Goal: Use online tool/utility: Utilize a website feature to perform a specific function

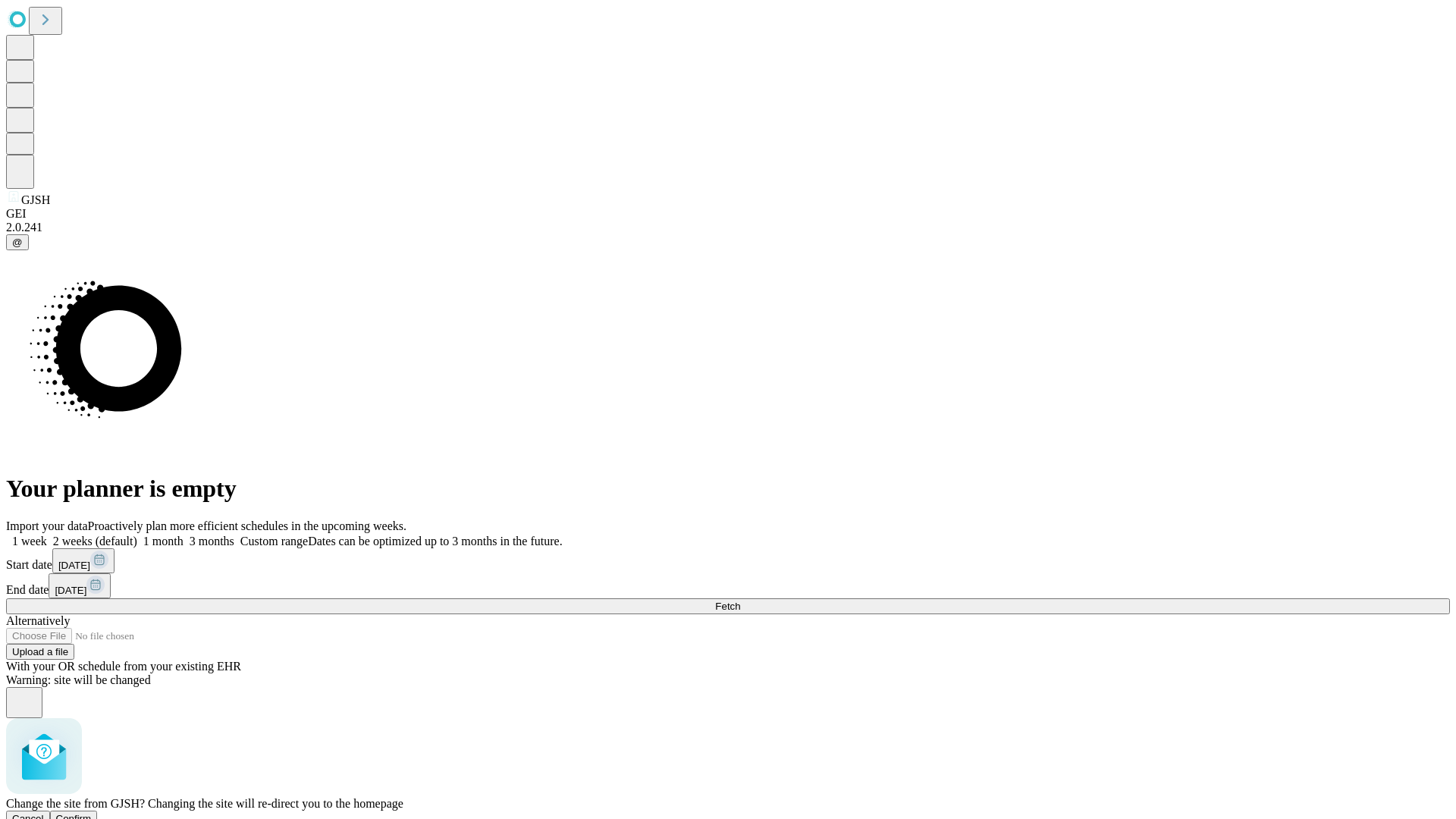
click at [92, 813] on span "Confirm" at bounding box center [74, 819] width 35 height 11
click at [183, 535] on label "1 month" at bounding box center [161, 541] width 47 height 13
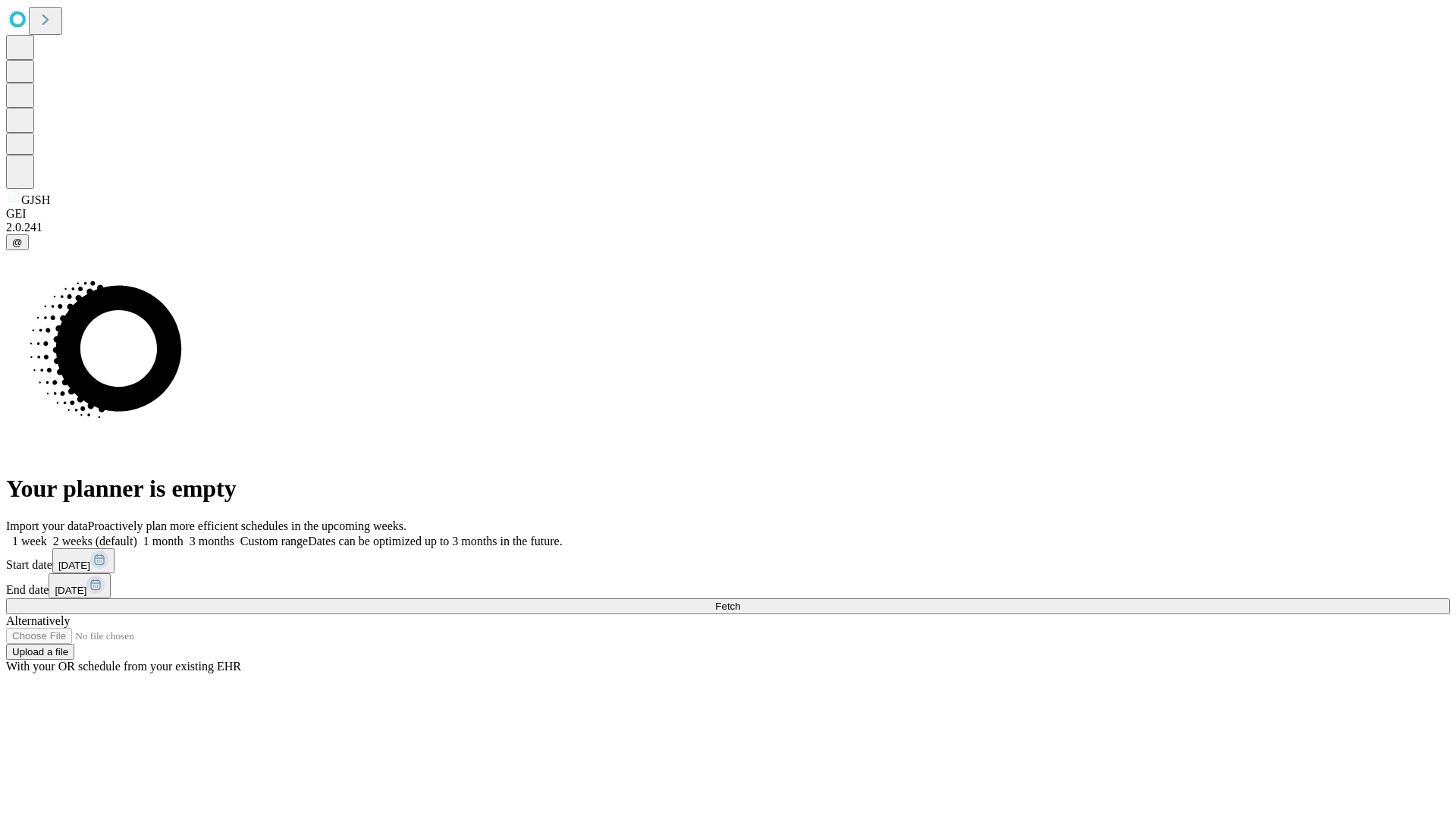
click at [740, 601] on span "Fetch" at bounding box center [727, 607] width 25 height 11
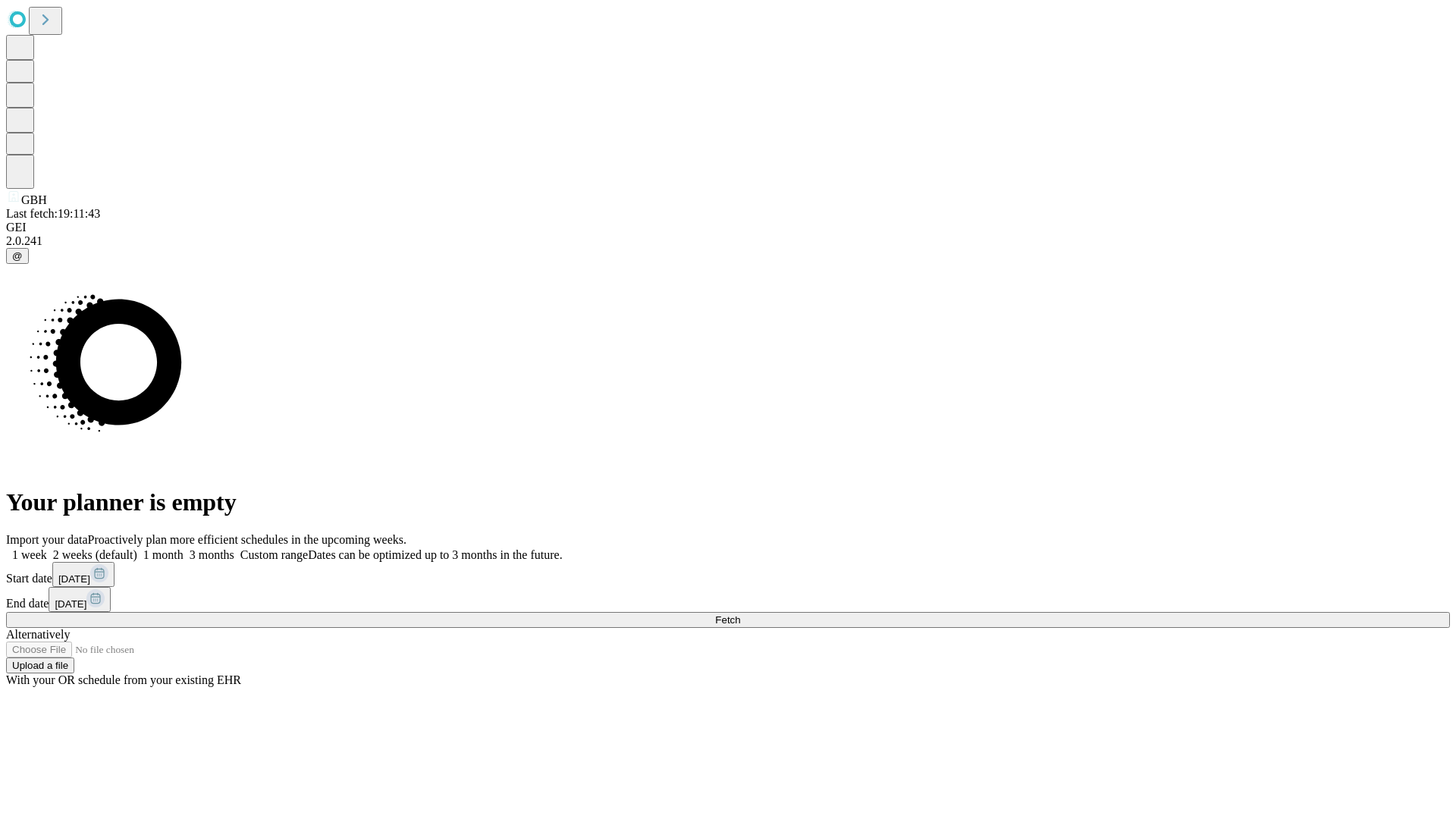
click at [183, 549] on label "1 month" at bounding box center [161, 555] width 47 height 13
click at [740, 615] on span "Fetch" at bounding box center [727, 620] width 25 height 11
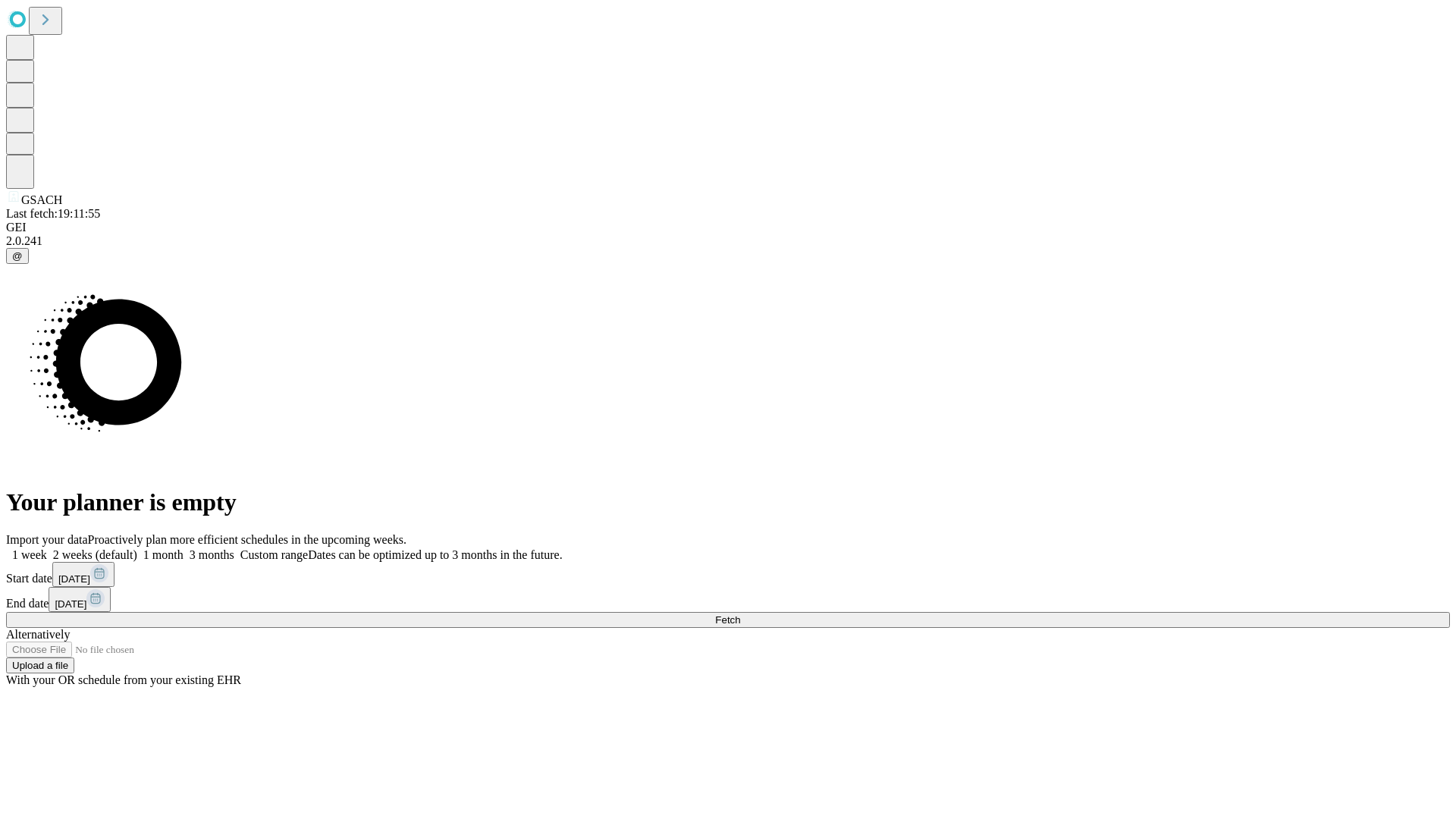
click at [740, 615] on span "Fetch" at bounding box center [727, 620] width 25 height 11
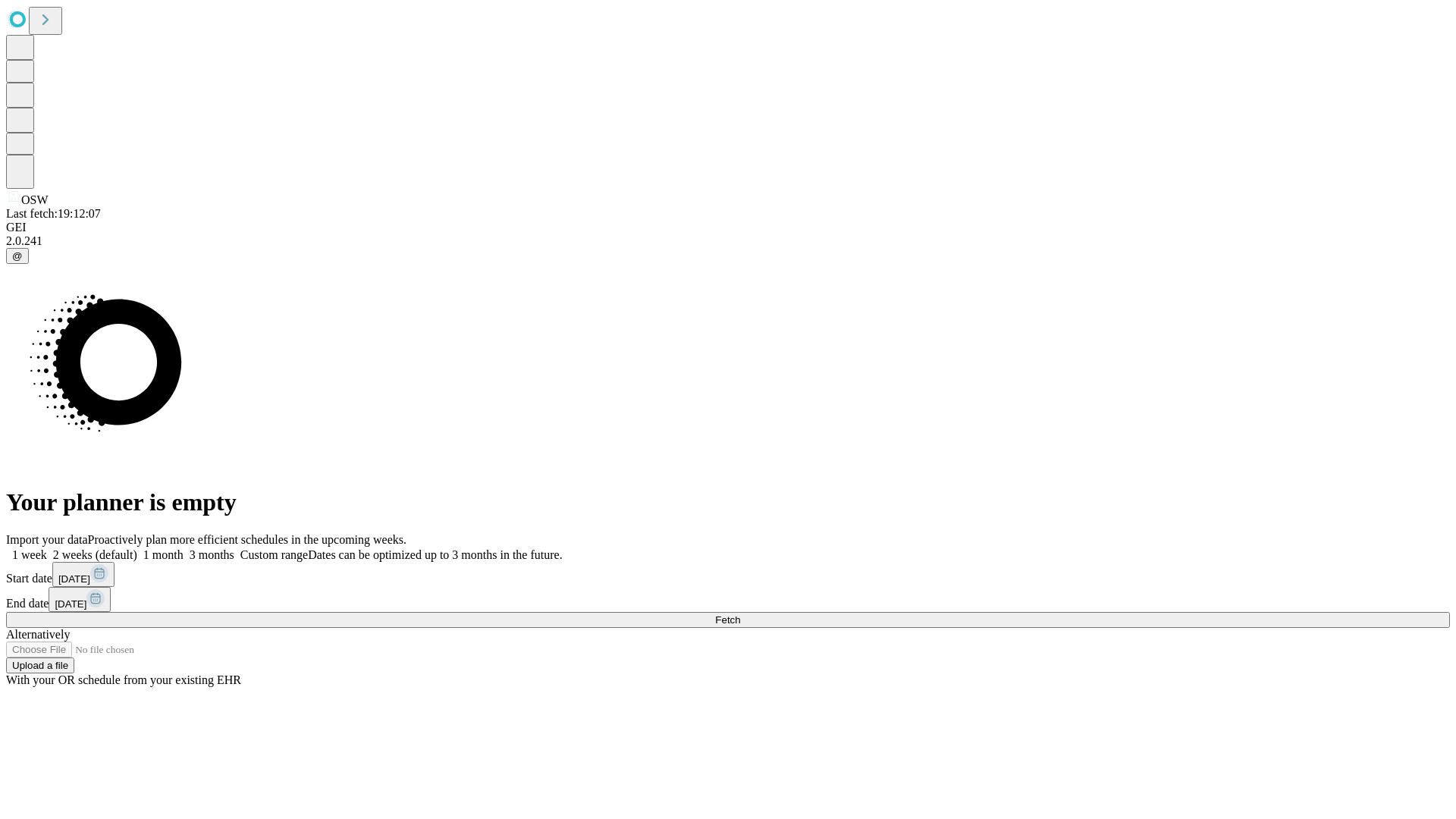
click at [183, 549] on label "1 month" at bounding box center [161, 555] width 47 height 13
click at [740, 615] on span "Fetch" at bounding box center [727, 620] width 25 height 11
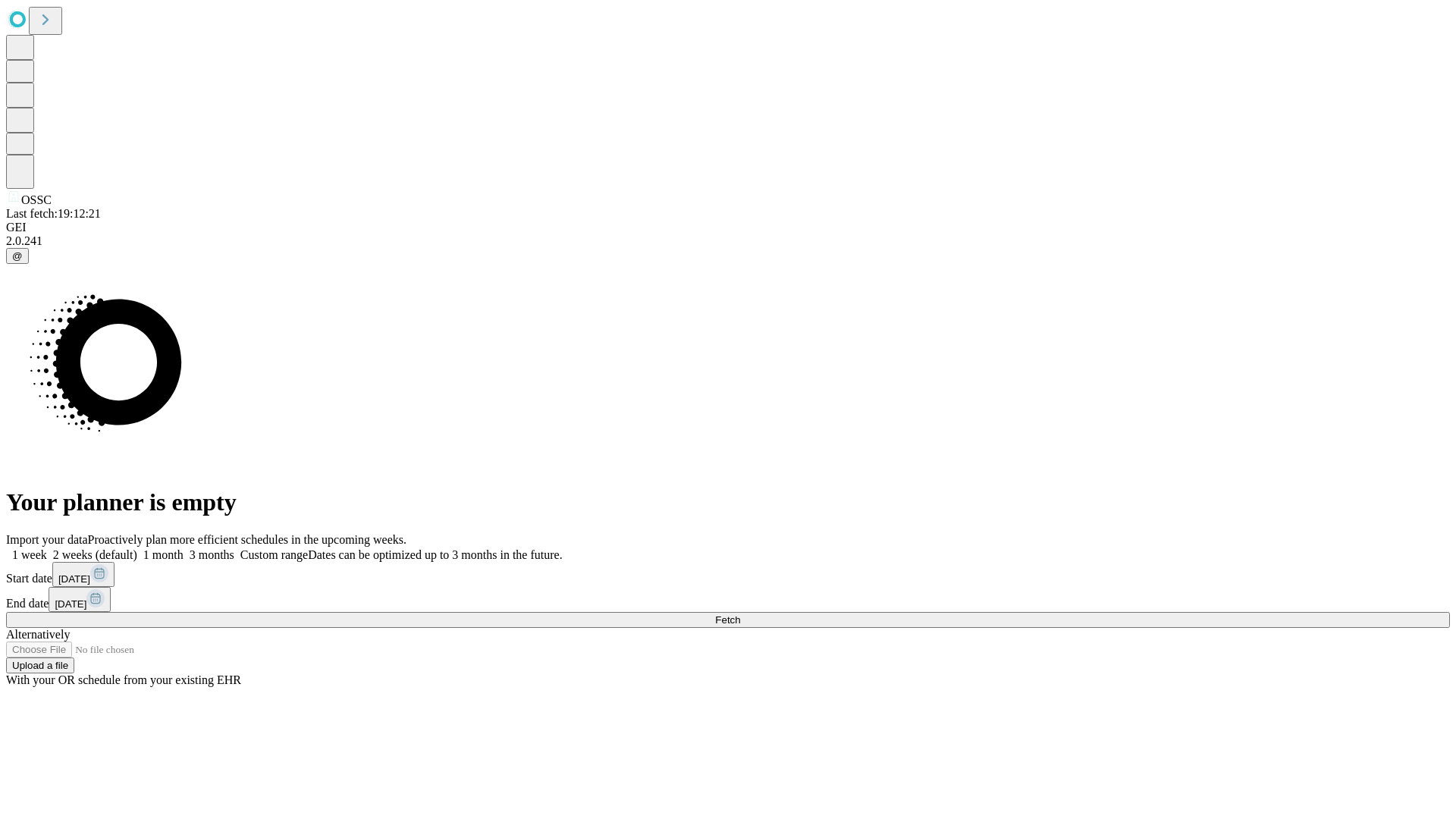
click at [183, 549] on label "1 month" at bounding box center [161, 555] width 47 height 13
click at [740, 615] on span "Fetch" at bounding box center [727, 620] width 25 height 11
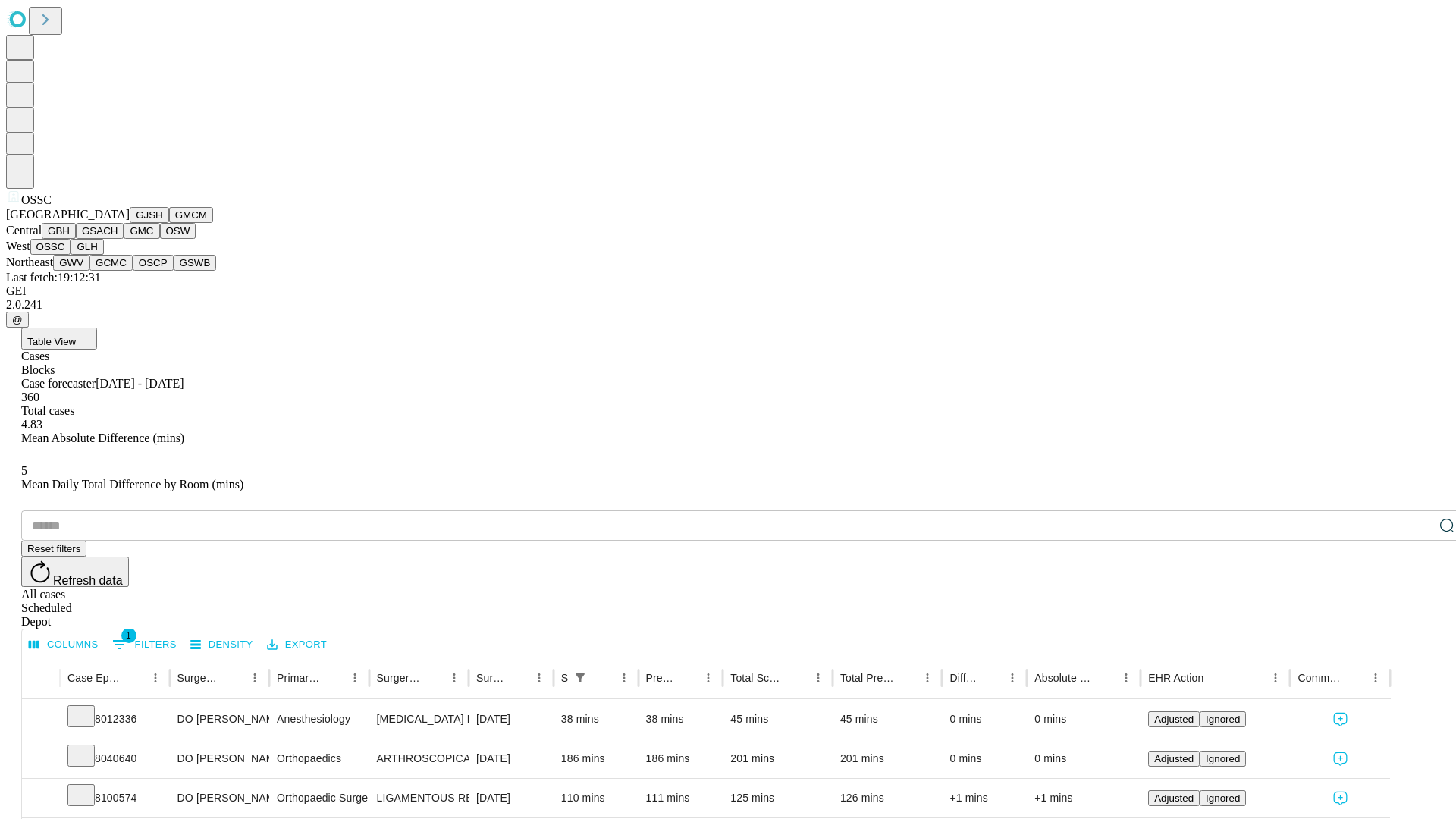
click at [103, 255] on button "GLH" at bounding box center [87, 247] width 33 height 16
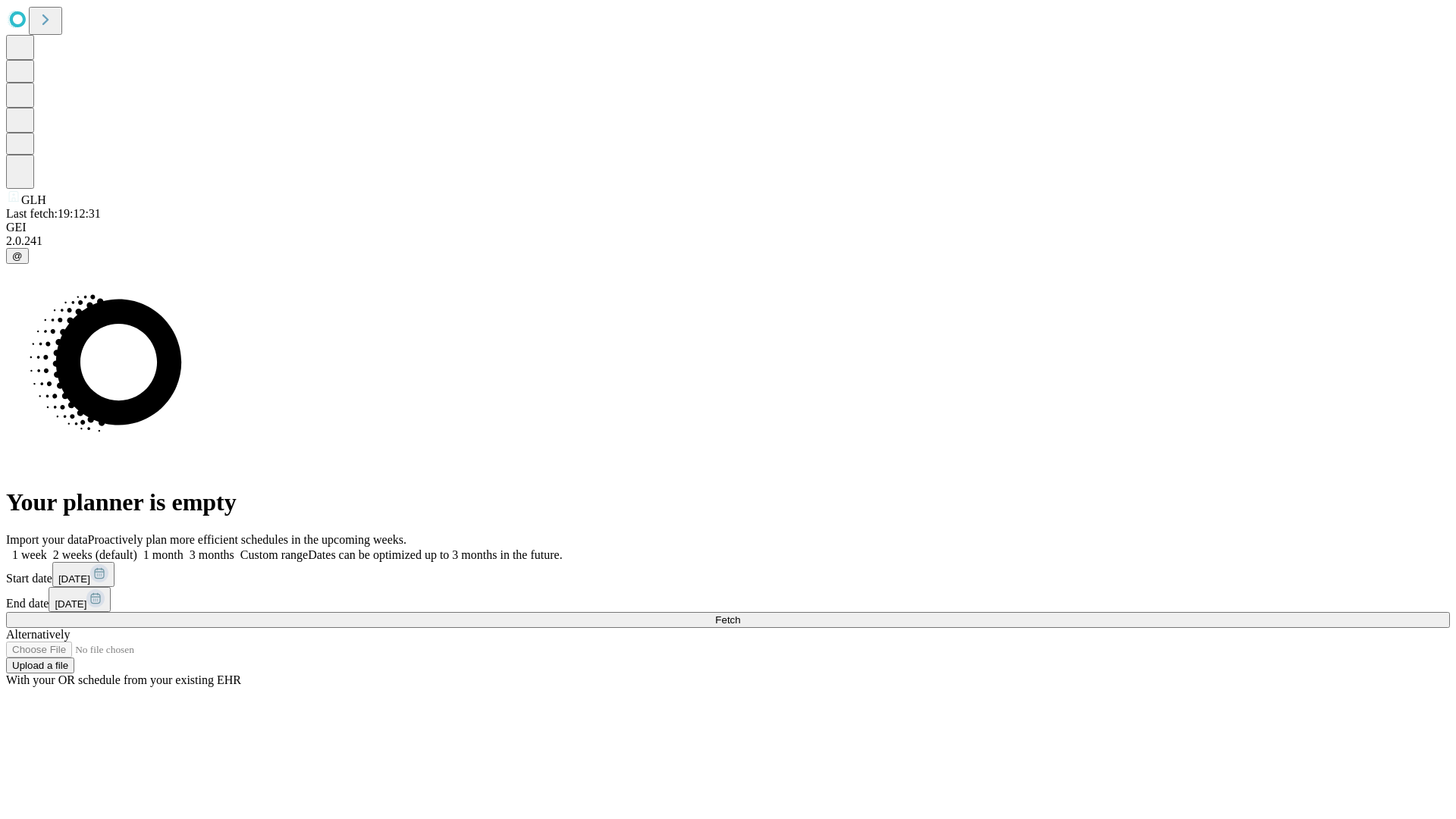
click at [183, 549] on label "1 month" at bounding box center [161, 555] width 47 height 13
click at [740, 615] on span "Fetch" at bounding box center [727, 620] width 25 height 11
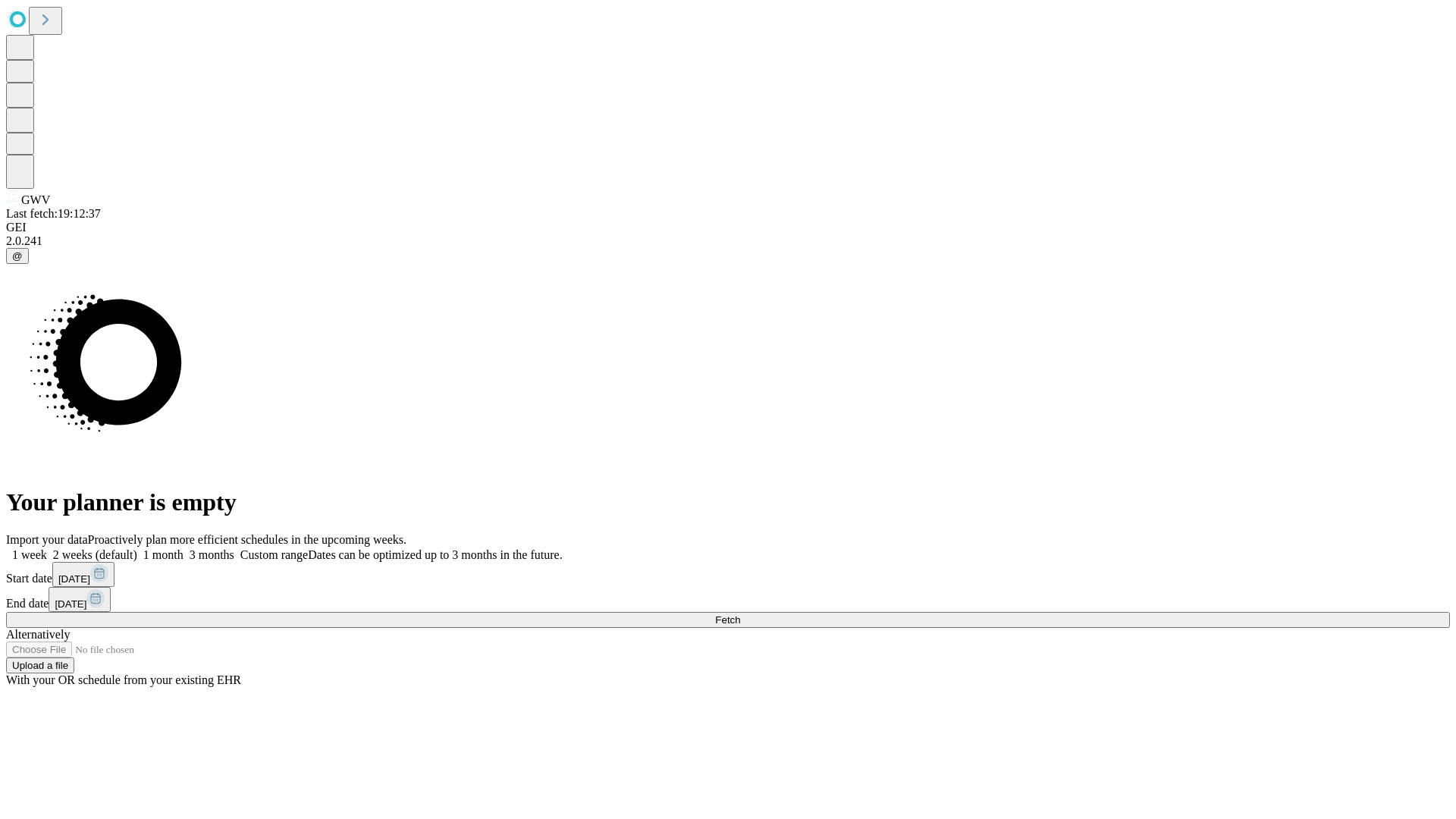
click at [183, 549] on label "1 month" at bounding box center [161, 555] width 47 height 13
click at [740, 615] on span "Fetch" at bounding box center [727, 620] width 25 height 11
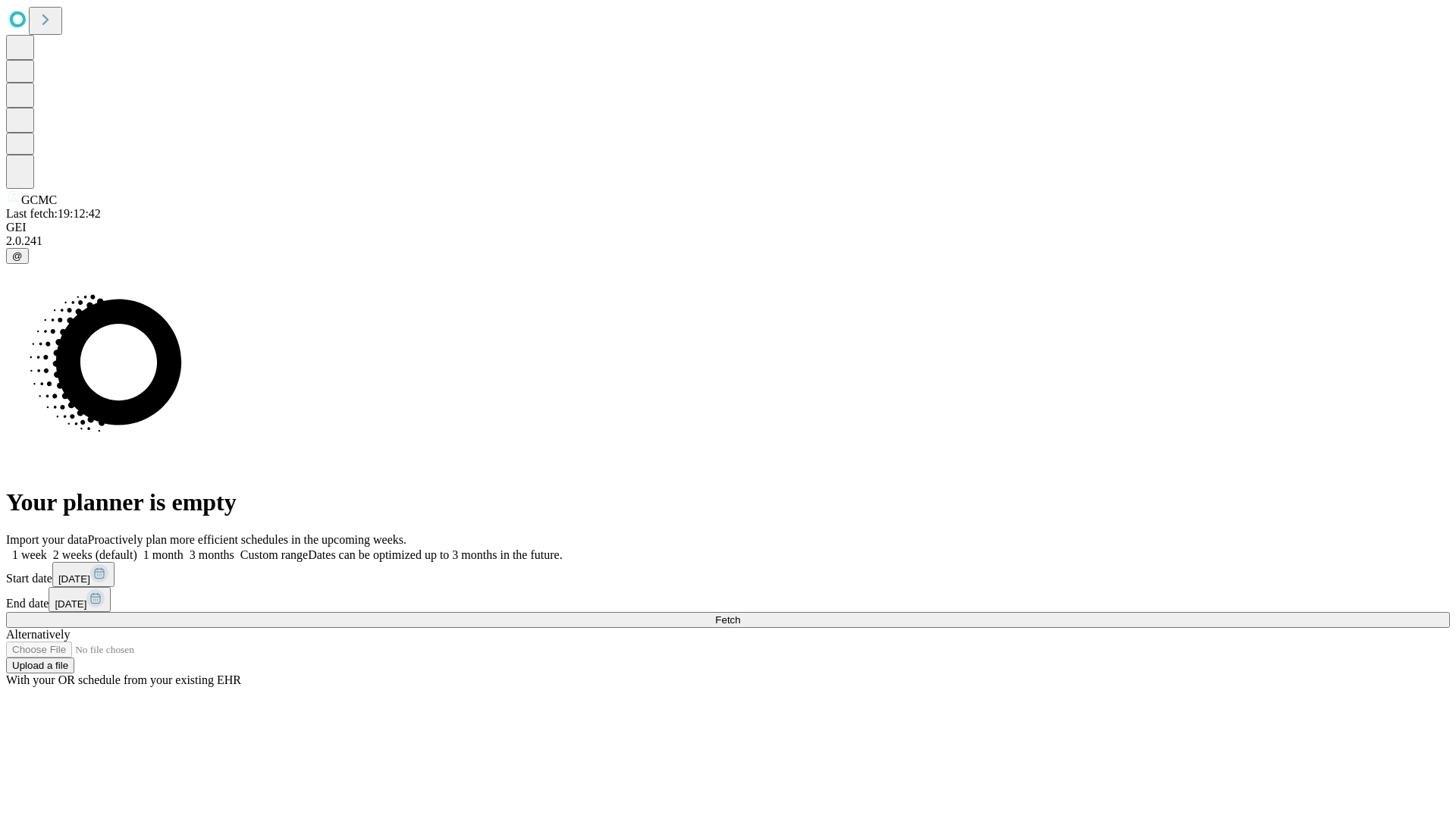
click at [183, 549] on label "1 month" at bounding box center [161, 555] width 47 height 13
click at [740, 615] on span "Fetch" at bounding box center [727, 620] width 25 height 11
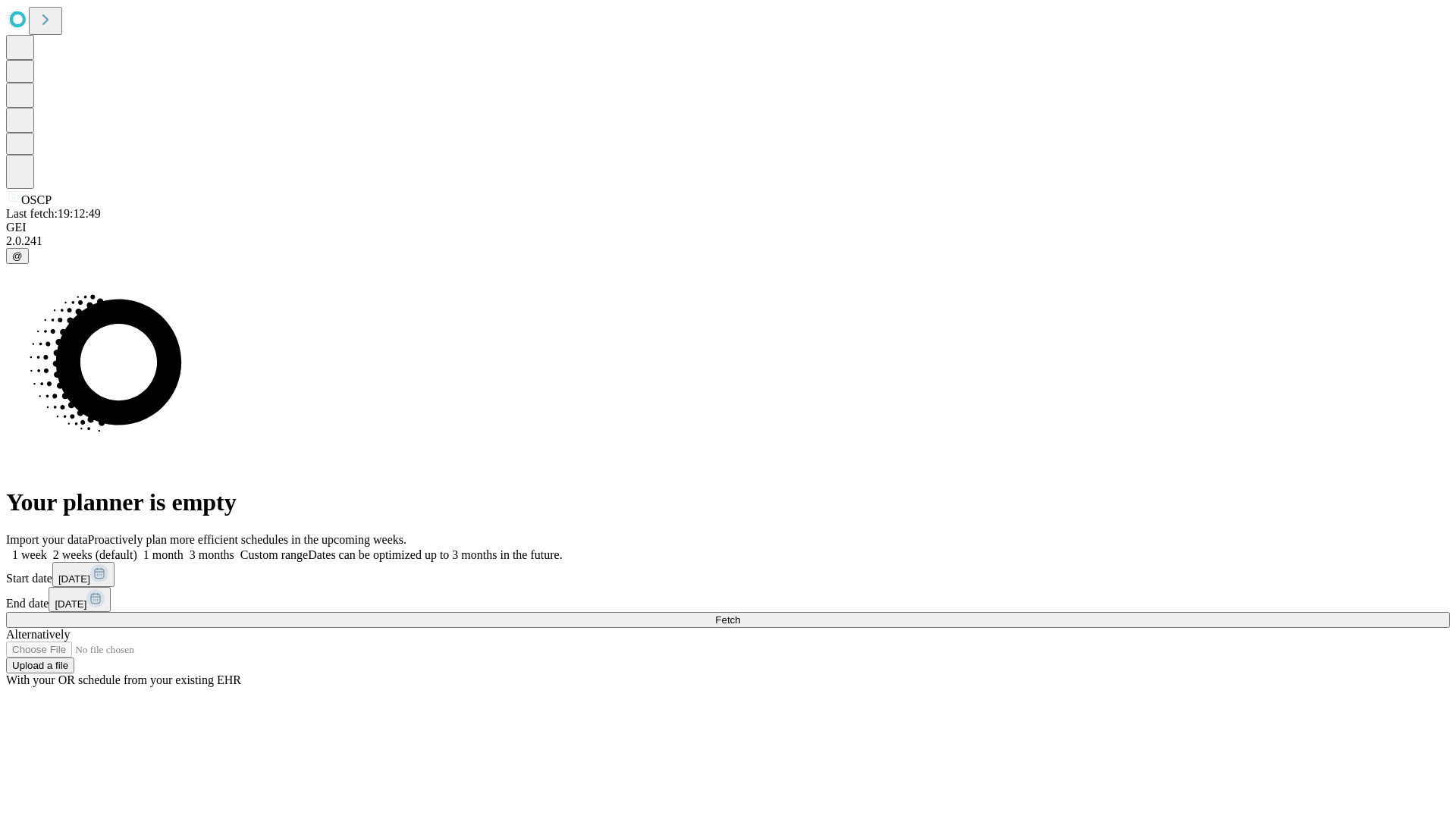
click at [183, 549] on label "1 month" at bounding box center [161, 555] width 47 height 13
click at [740, 615] on span "Fetch" at bounding box center [727, 620] width 25 height 11
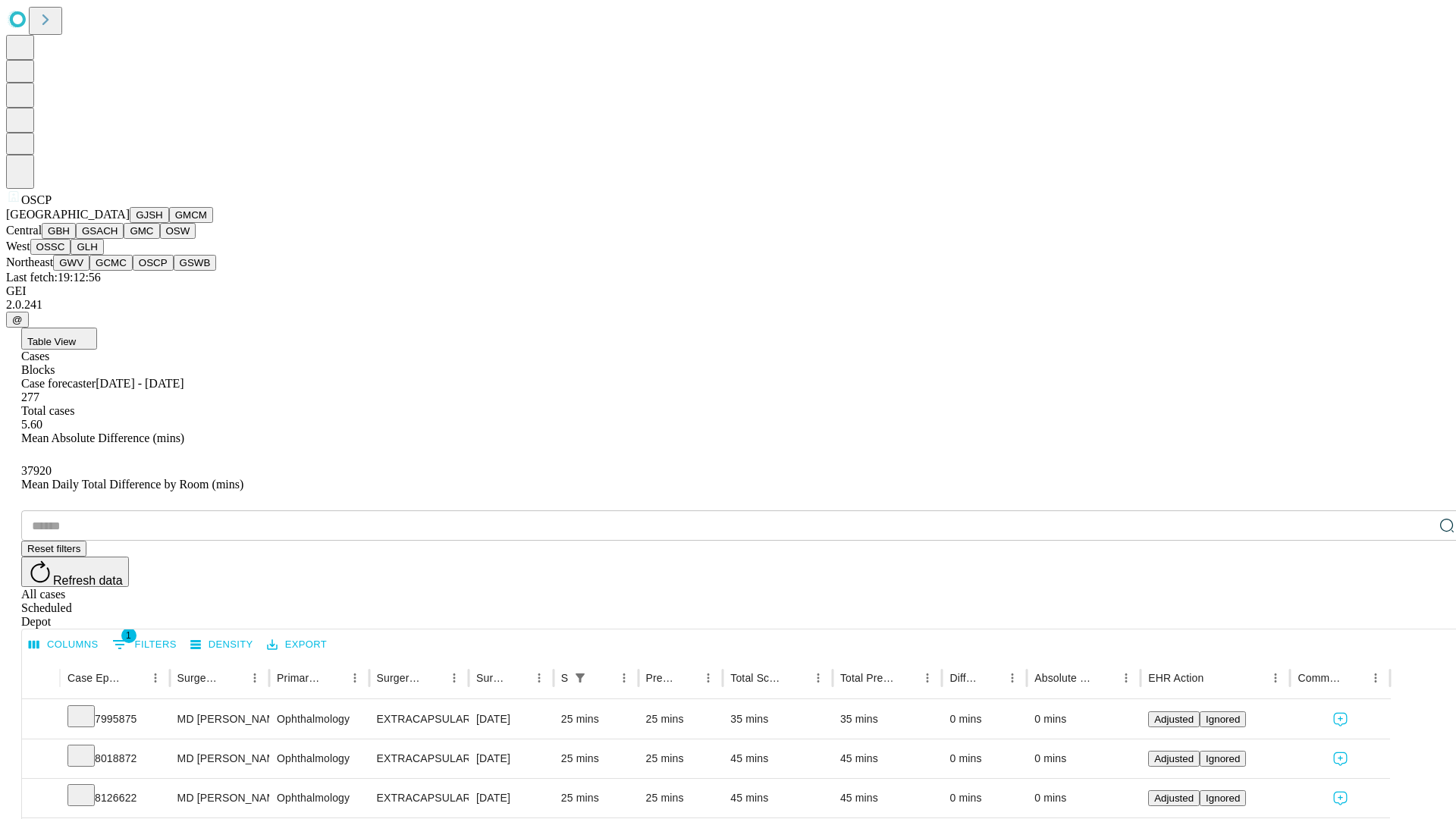
click at [174, 271] on button "GSWB" at bounding box center [195, 263] width 43 height 16
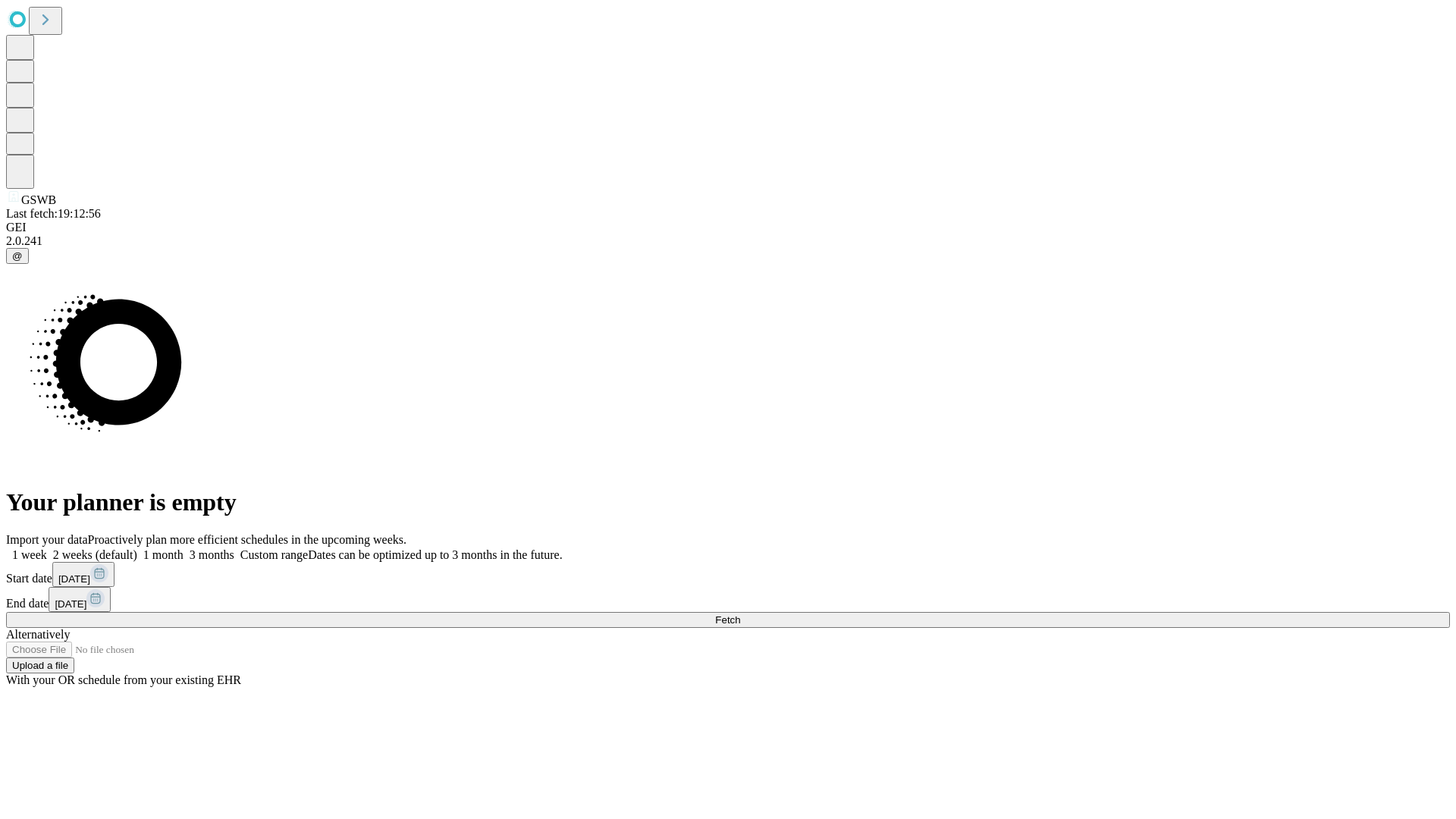
click at [740, 615] on span "Fetch" at bounding box center [727, 620] width 25 height 11
